Goal: Check status: Check status

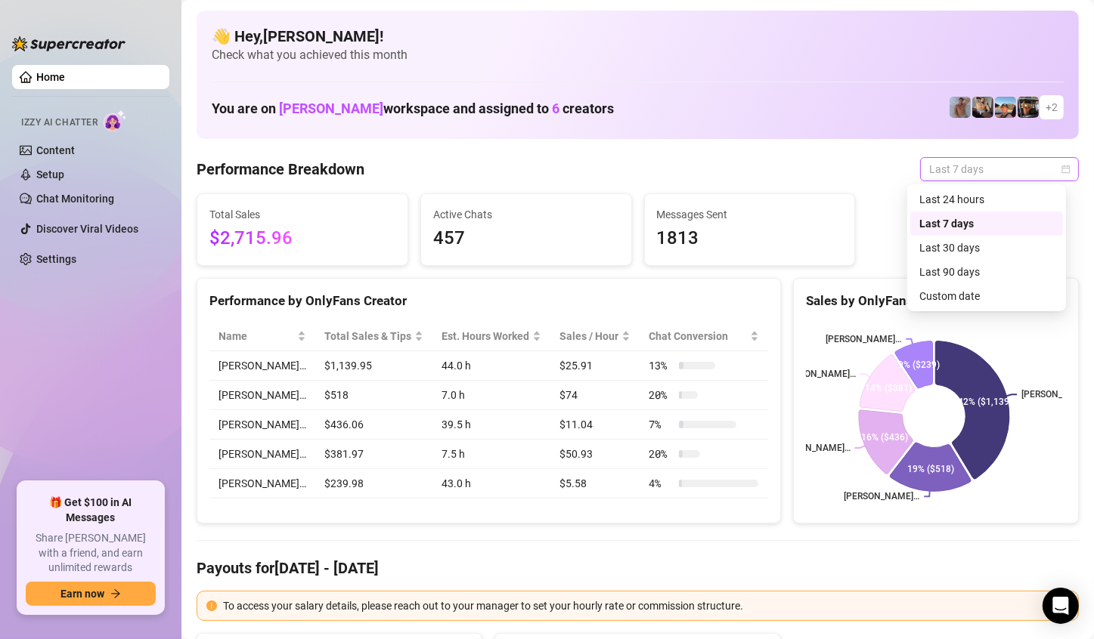
click at [1042, 173] on span "Last 7 days" at bounding box center [999, 169] width 141 height 23
click at [971, 279] on div "Last 90 days" at bounding box center [986, 272] width 135 height 17
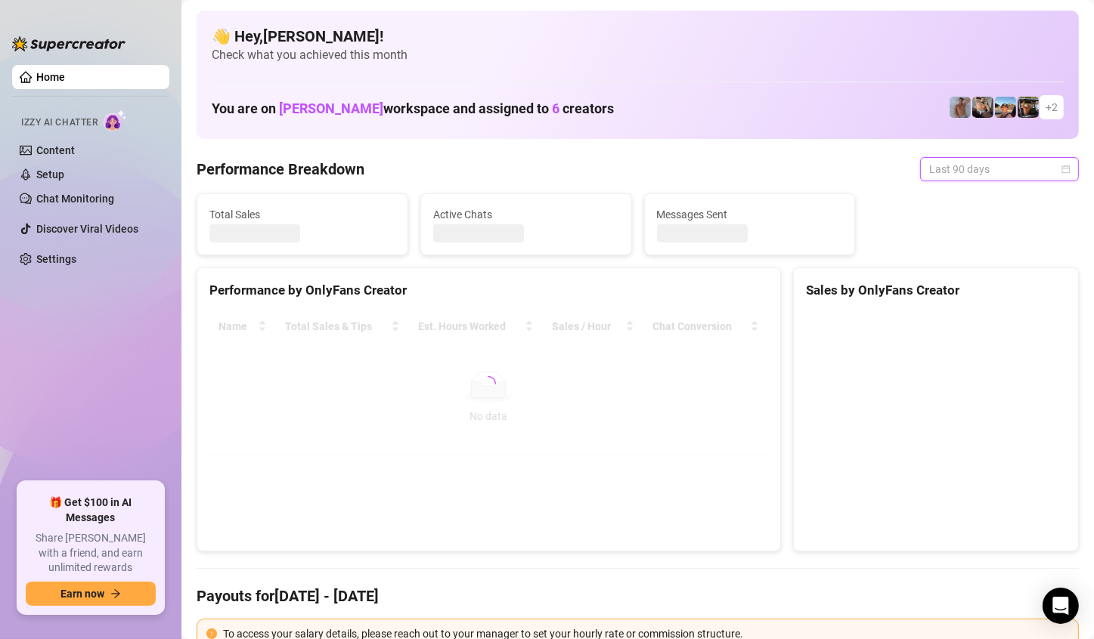
click at [1018, 171] on span "Last 90 days" at bounding box center [999, 169] width 141 height 23
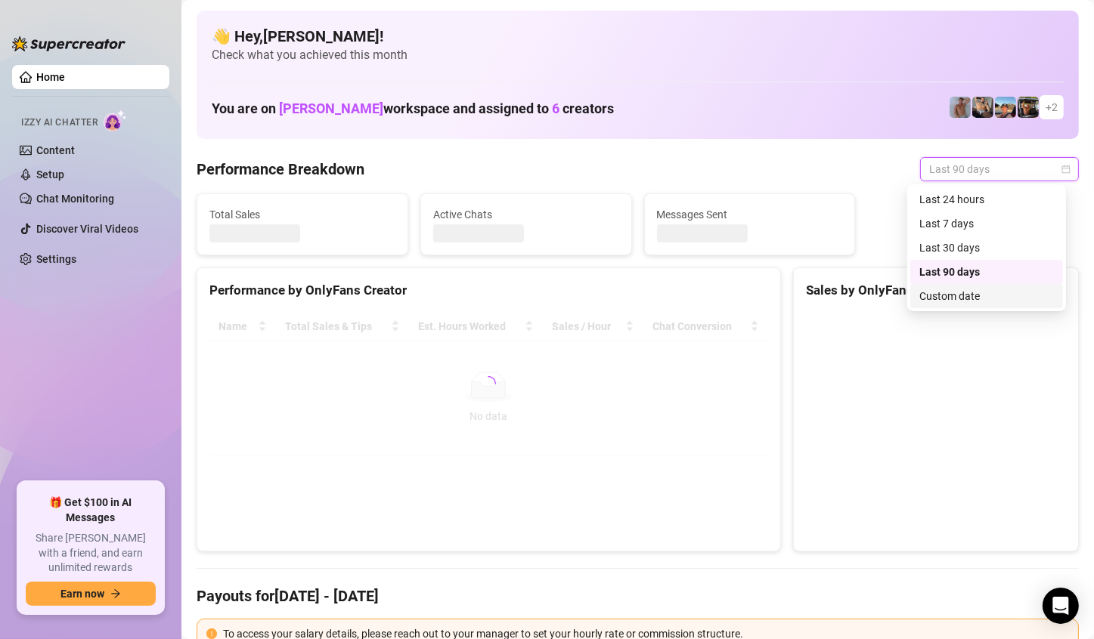
click at [941, 290] on div "Custom date" at bounding box center [986, 296] width 135 height 17
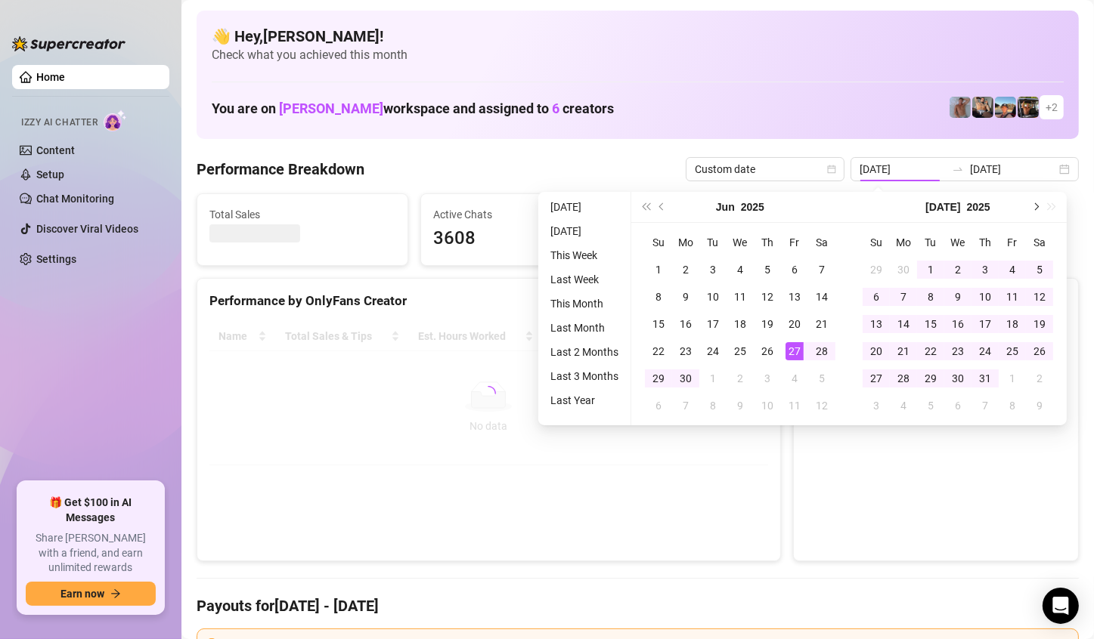
click at [1036, 206] on span "Next month (PageDown)" at bounding box center [1035, 207] width 8 height 8
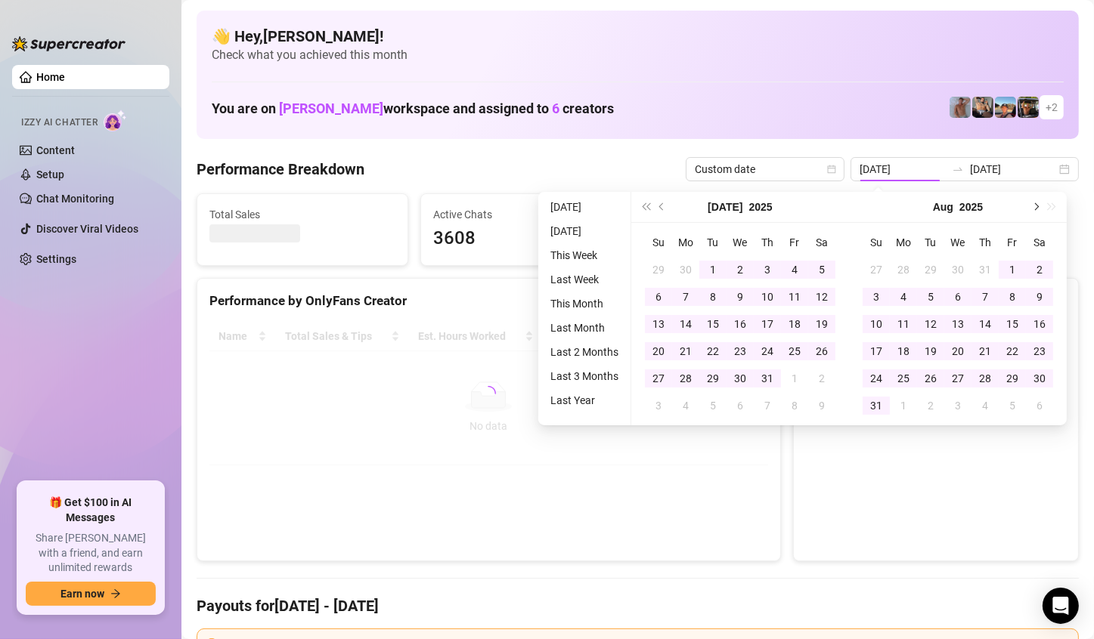
click at [1036, 206] on span "Next month (PageDown)" at bounding box center [1035, 207] width 8 height 8
click at [1036, 206] on div "[DATE]" at bounding box center [958, 207] width 218 height 31
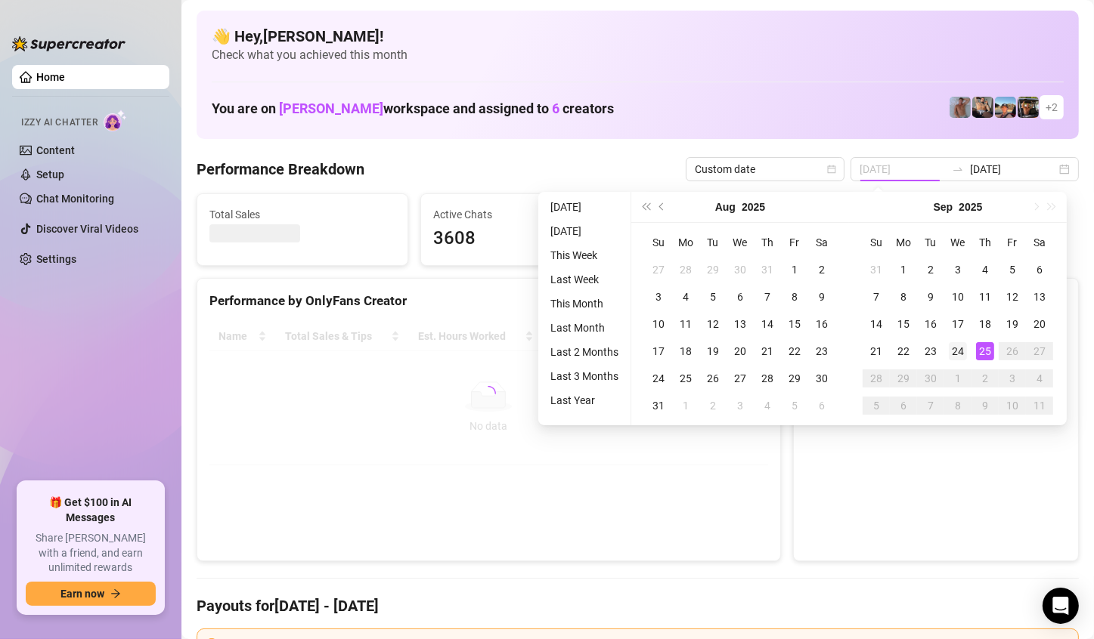
type input "[DATE]"
click at [948, 348] on div "24" at bounding box center [957, 351] width 18 height 18
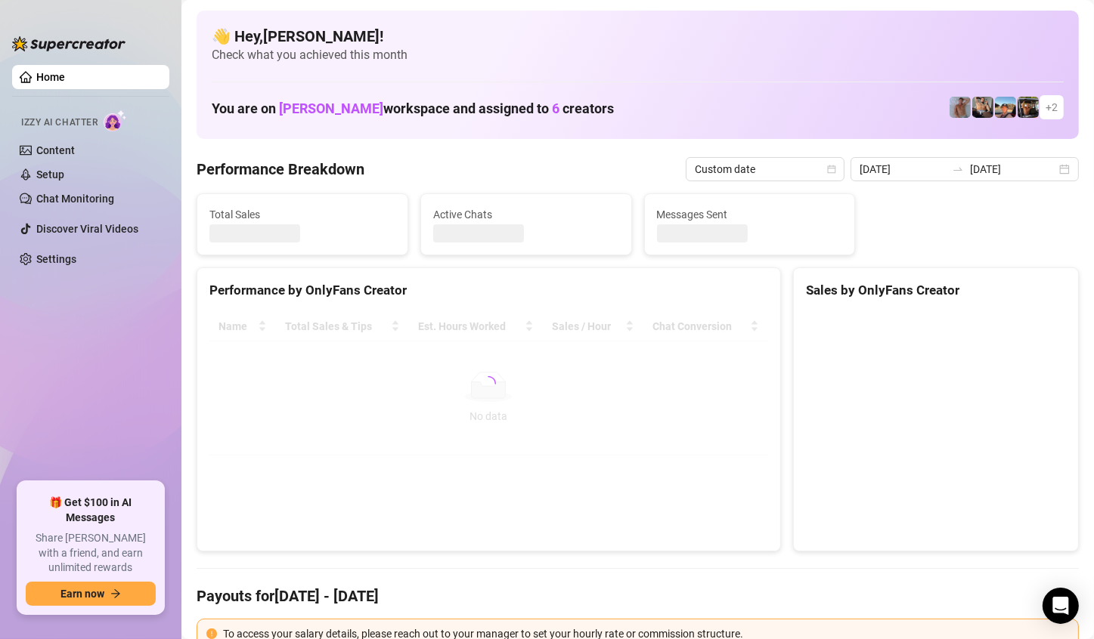
type input "[DATE]"
click at [948, 348] on canvas at bounding box center [934, 425] width 256 height 227
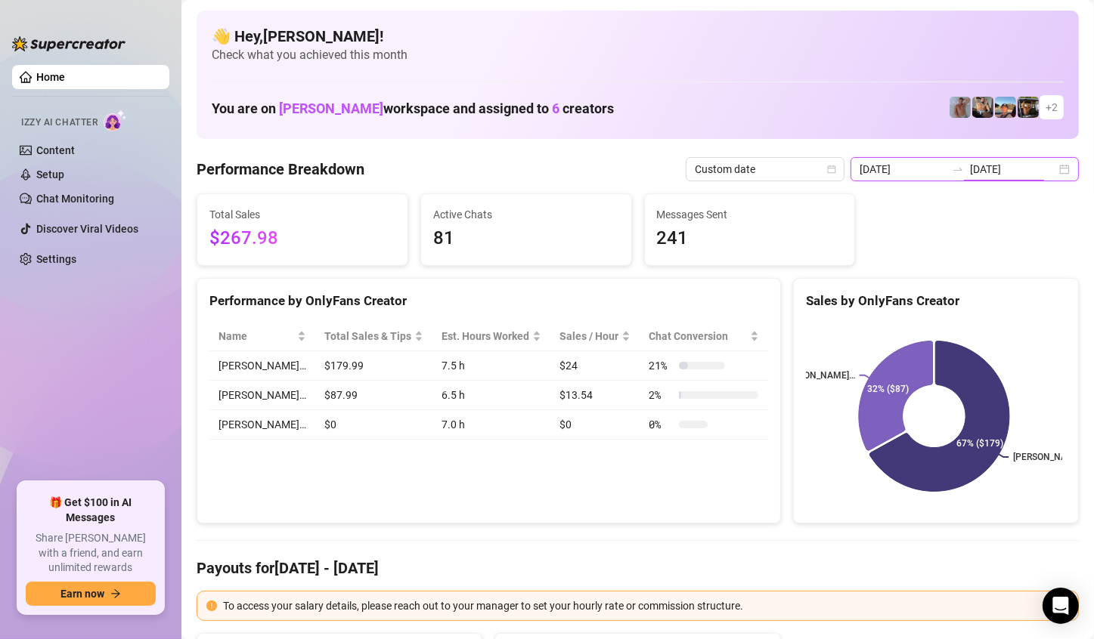
drag, startPoint x: 1040, startPoint y: 168, endPoint x: 1048, endPoint y: 169, distance: 8.4
click at [1042, 168] on input "[DATE]" at bounding box center [1013, 169] width 86 height 17
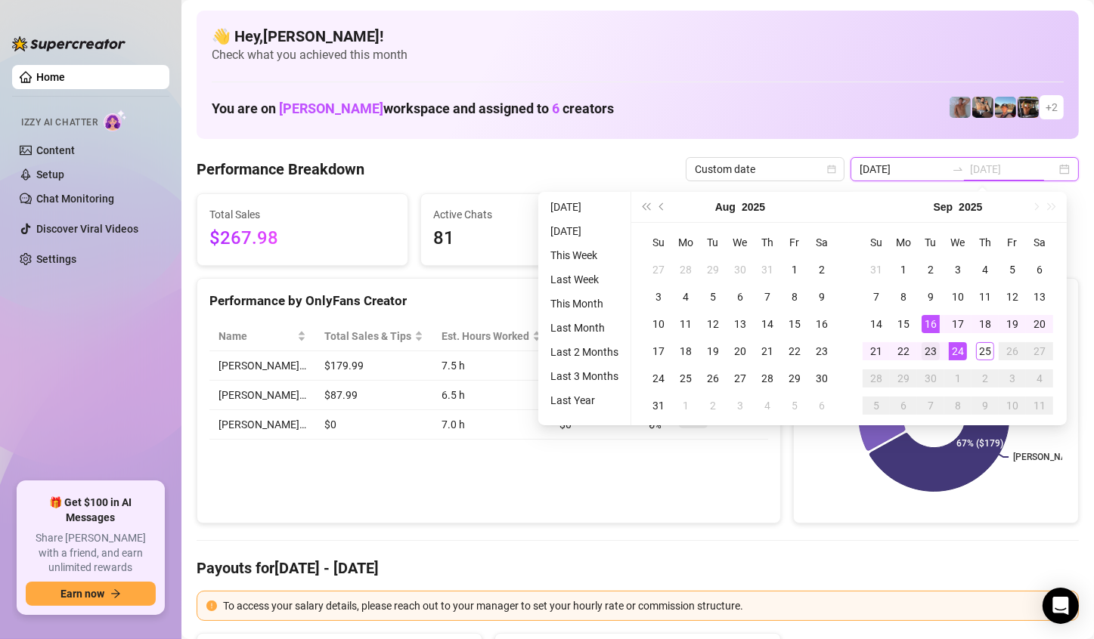
type input "[DATE]"
click at [938, 342] on div "23" at bounding box center [930, 351] width 18 height 18
click at [934, 345] on div "23" at bounding box center [930, 351] width 18 height 18
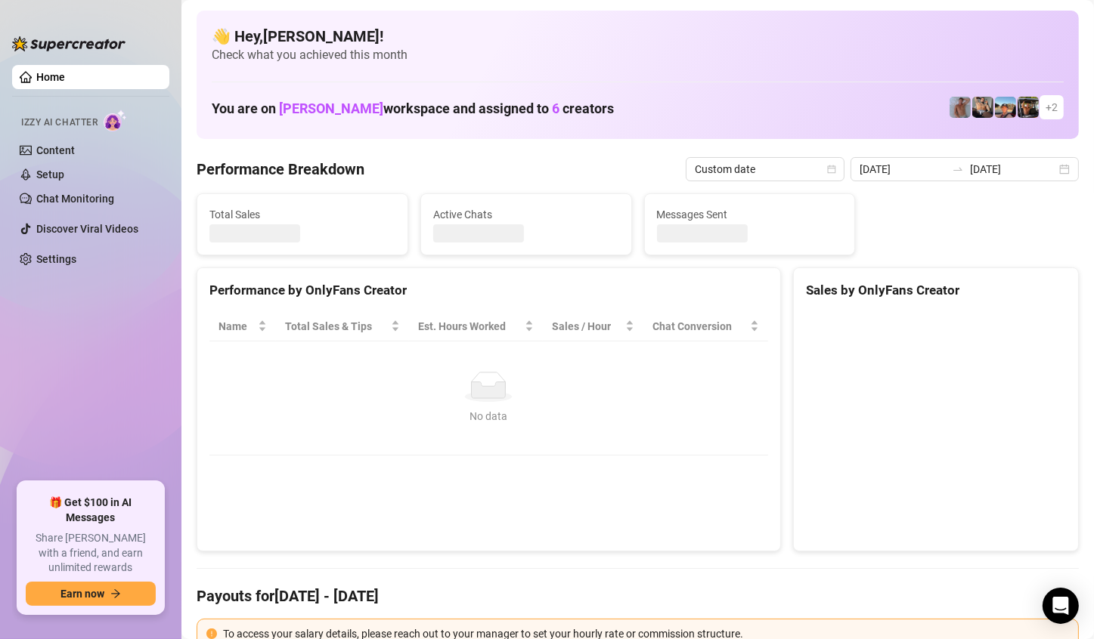
type input "[DATE]"
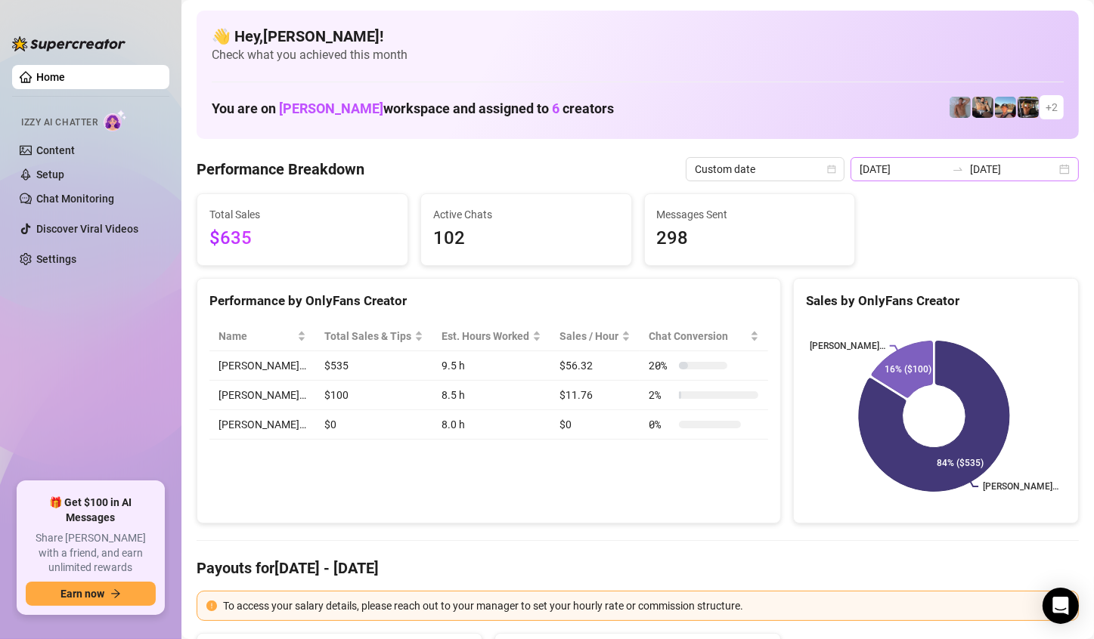
click at [1047, 166] on div "[DATE] [DATE]" at bounding box center [964, 169] width 228 height 24
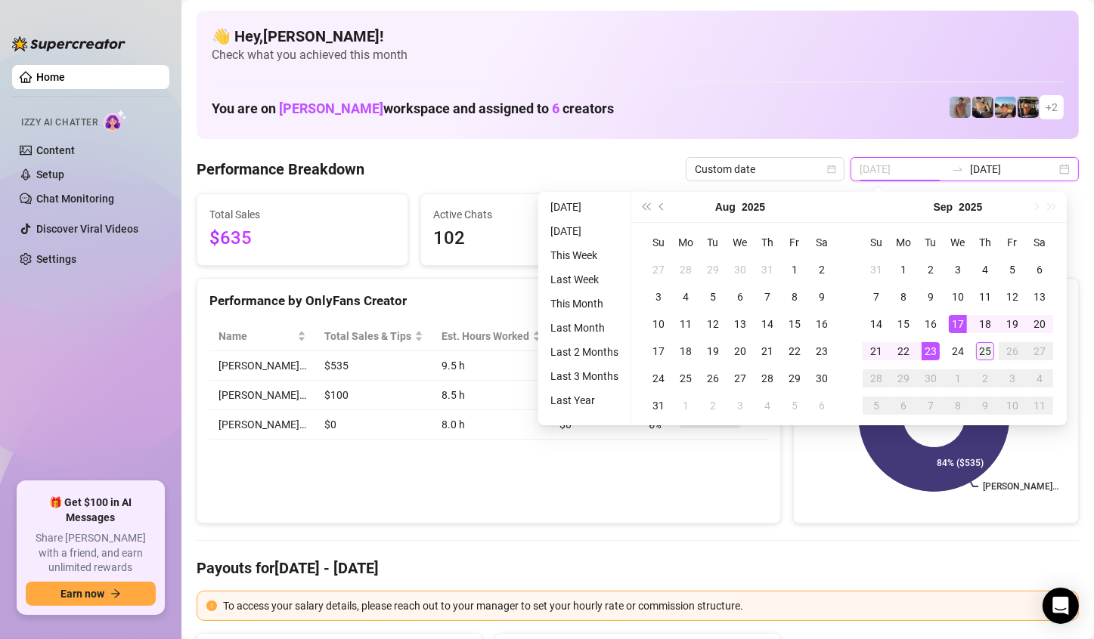
type input "[DATE]"
click at [976, 342] on div "25" at bounding box center [985, 351] width 18 height 18
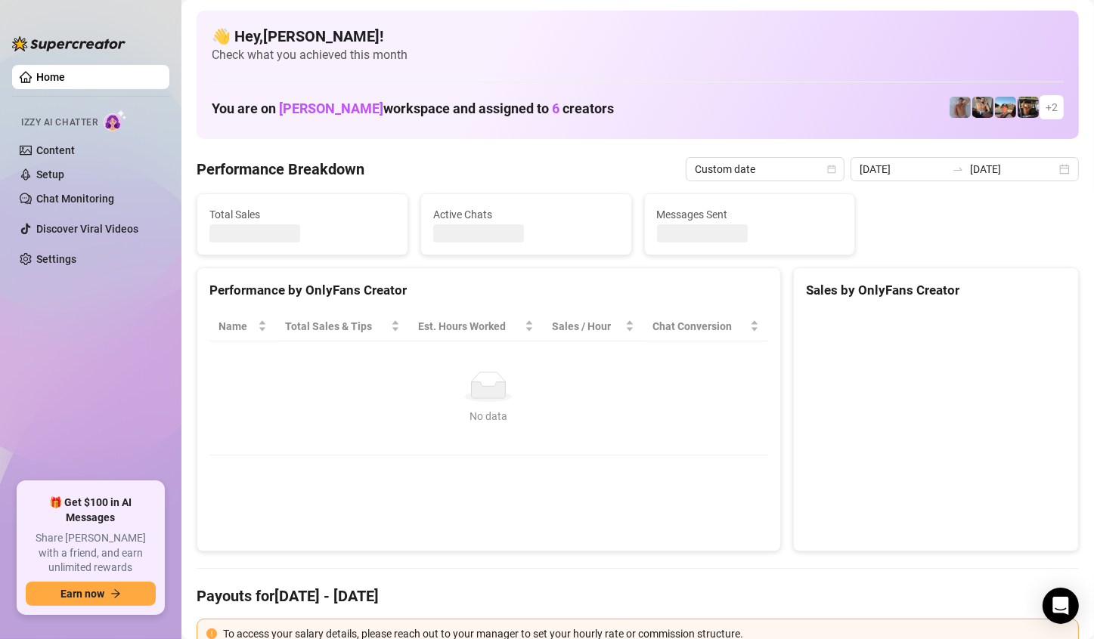
type input "[DATE]"
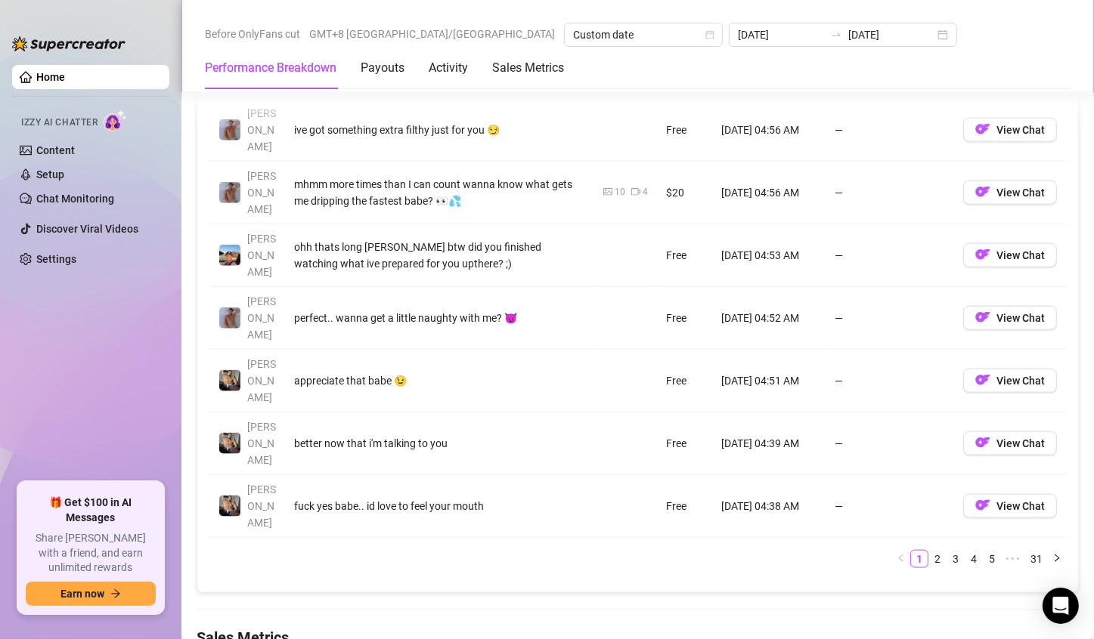
scroll to position [1814, 0]
